Goal: Task Accomplishment & Management: Use online tool/utility

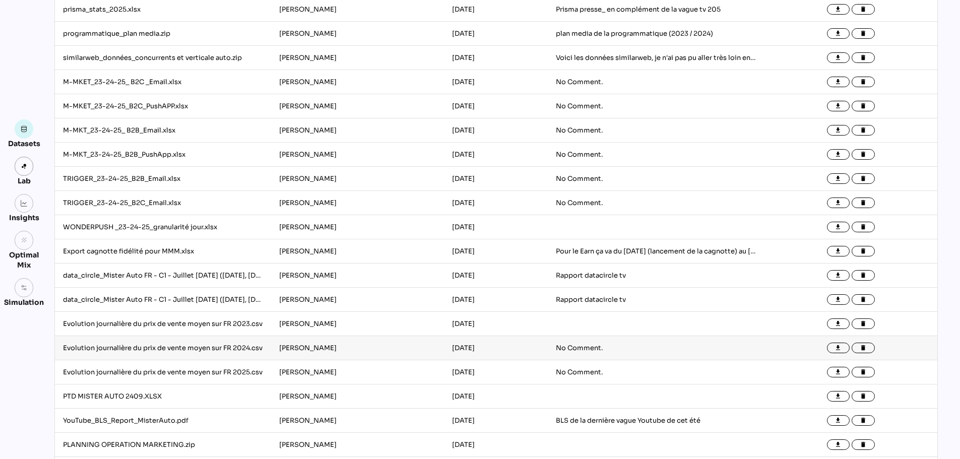
scroll to position [555, 0]
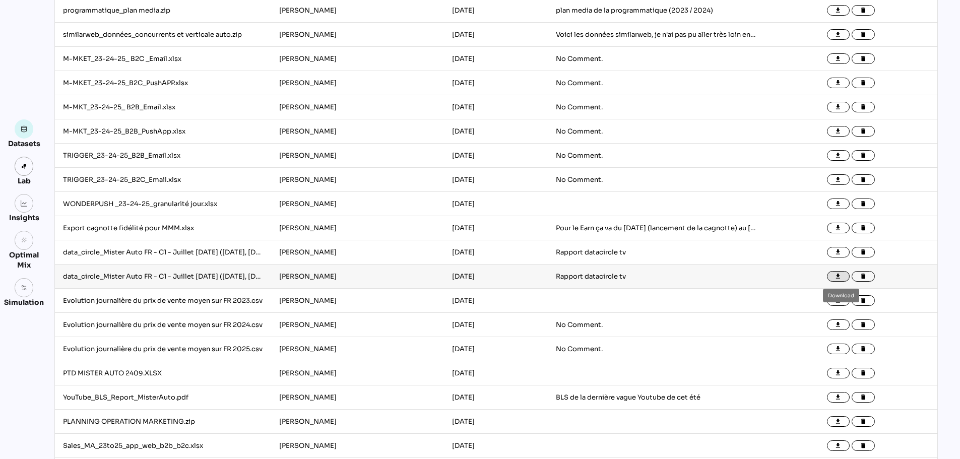
click at [842, 274] on icon "file_download" at bounding box center [838, 276] width 7 height 7
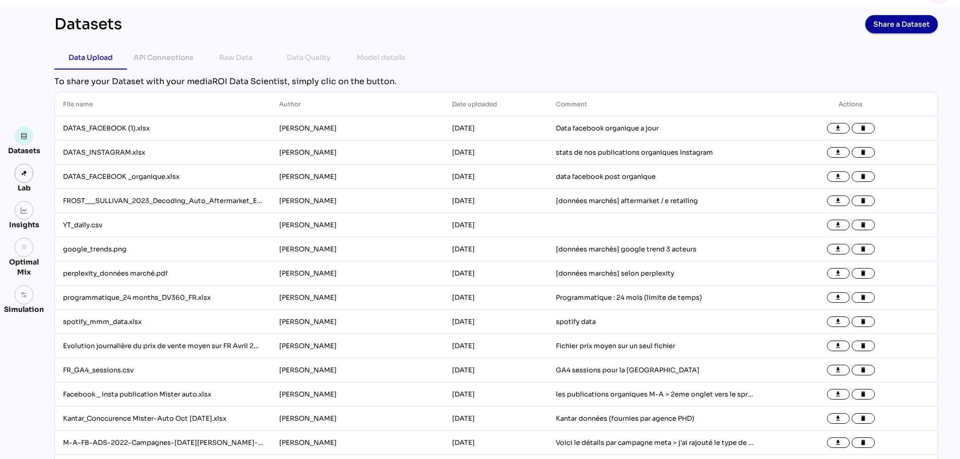
scroll to position [0, 0]
